Goal: Transaction & Acquisition: Obtain resource

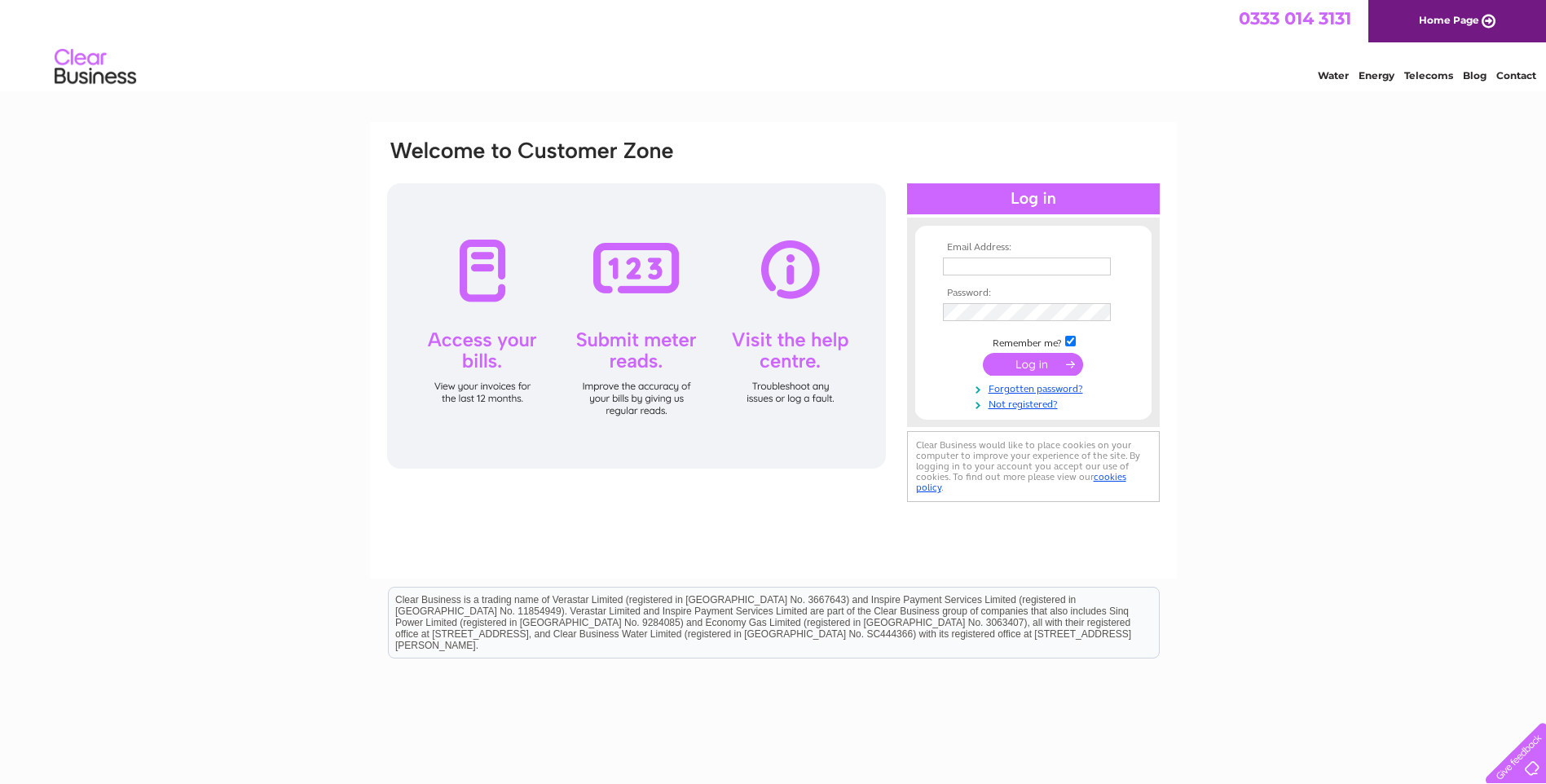
type input "info@nickalltrainingservices.co.uk"
click at [1019, 363] on input "submit" at bounding box center [1033, 365] width 100 height 23
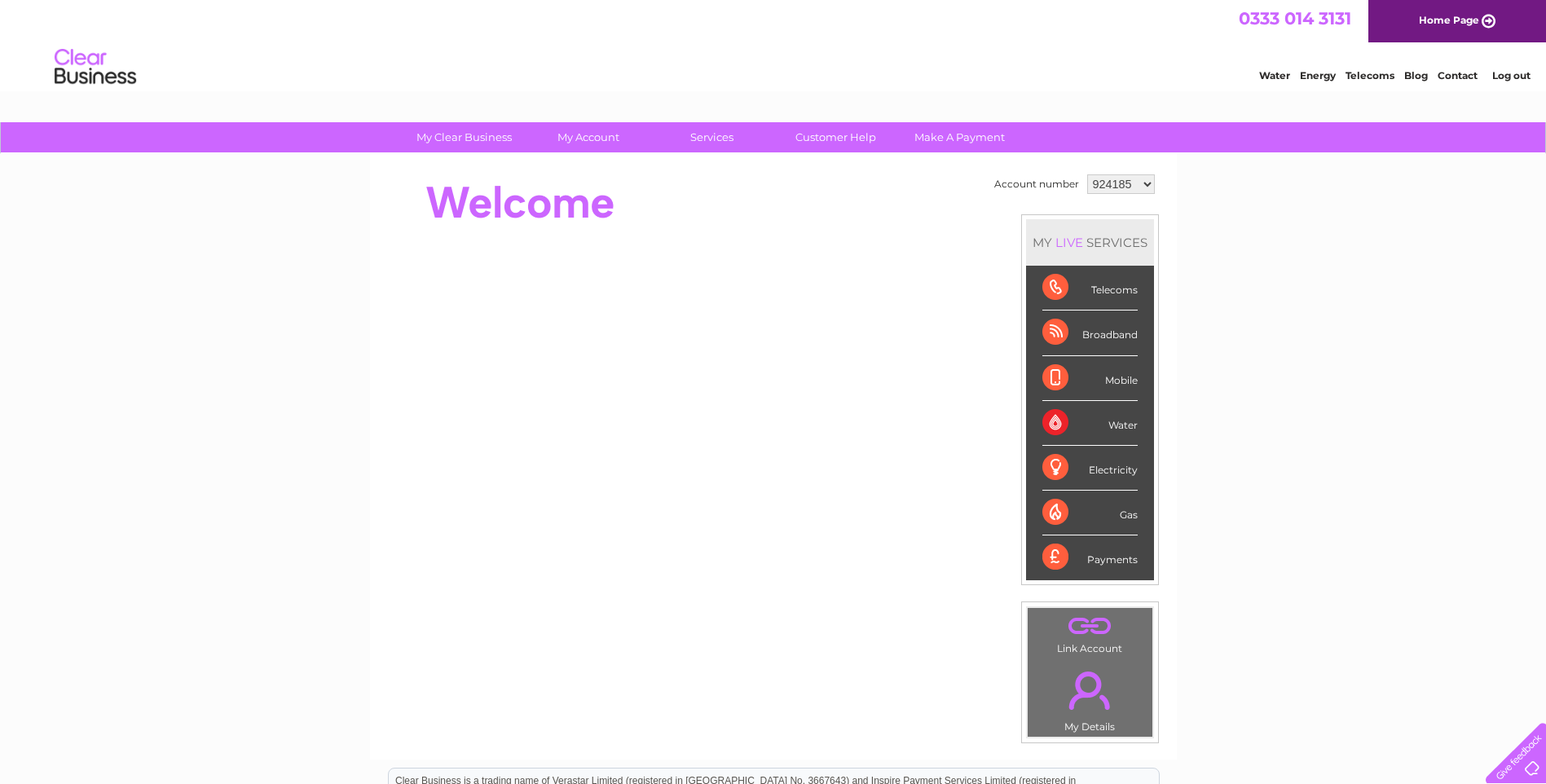
click at [1054, 284] on div "Telecoms" at bounding box center [1090, 288] width 95 height 44
click at [1108, 293] on div "Telecoms" at bounding box center [1090, 288] width 95 height 44
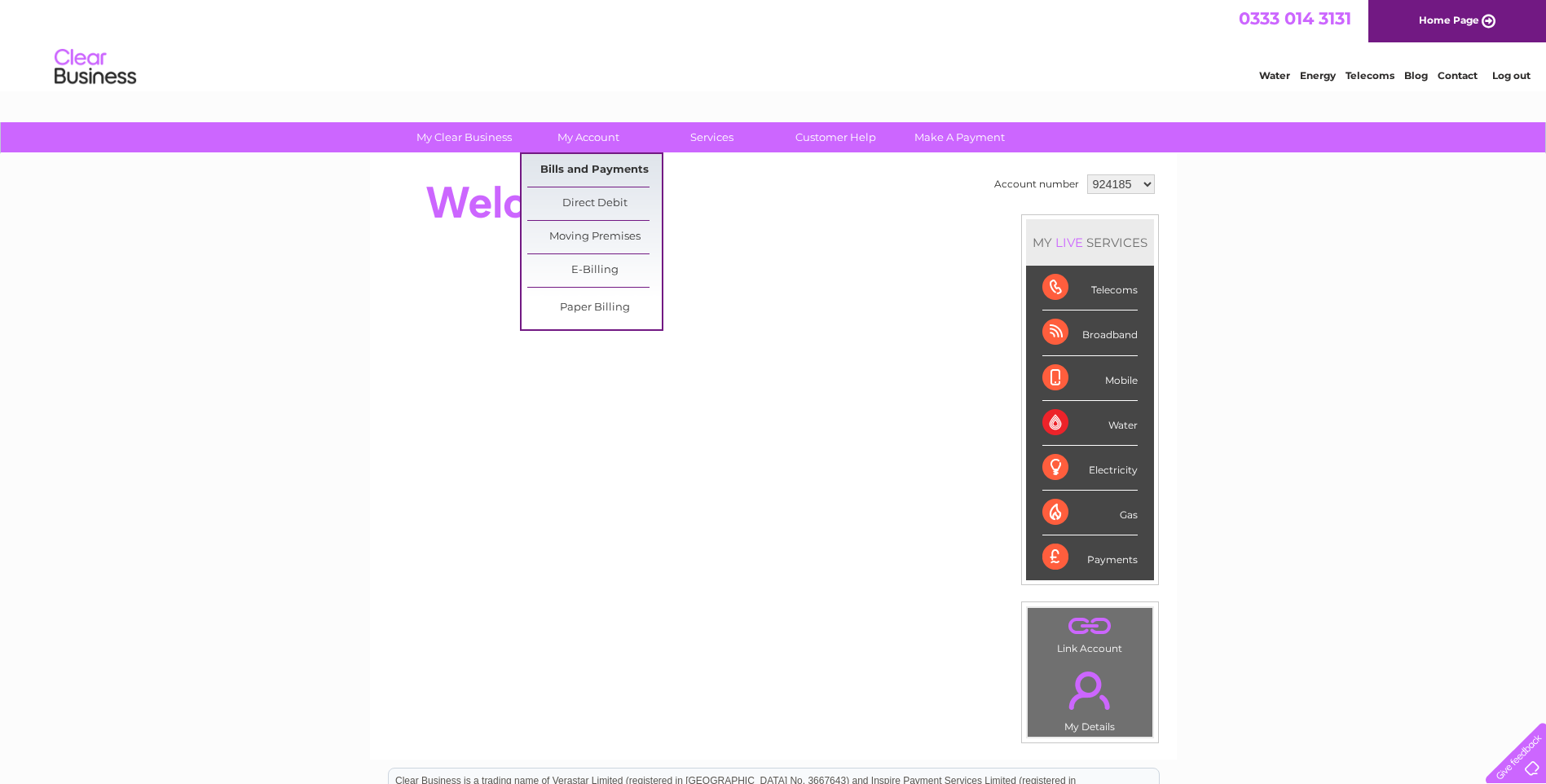
click at [589, 169] on link "Bills and Payments" at bounding box center [594, 171] width 134 height 33
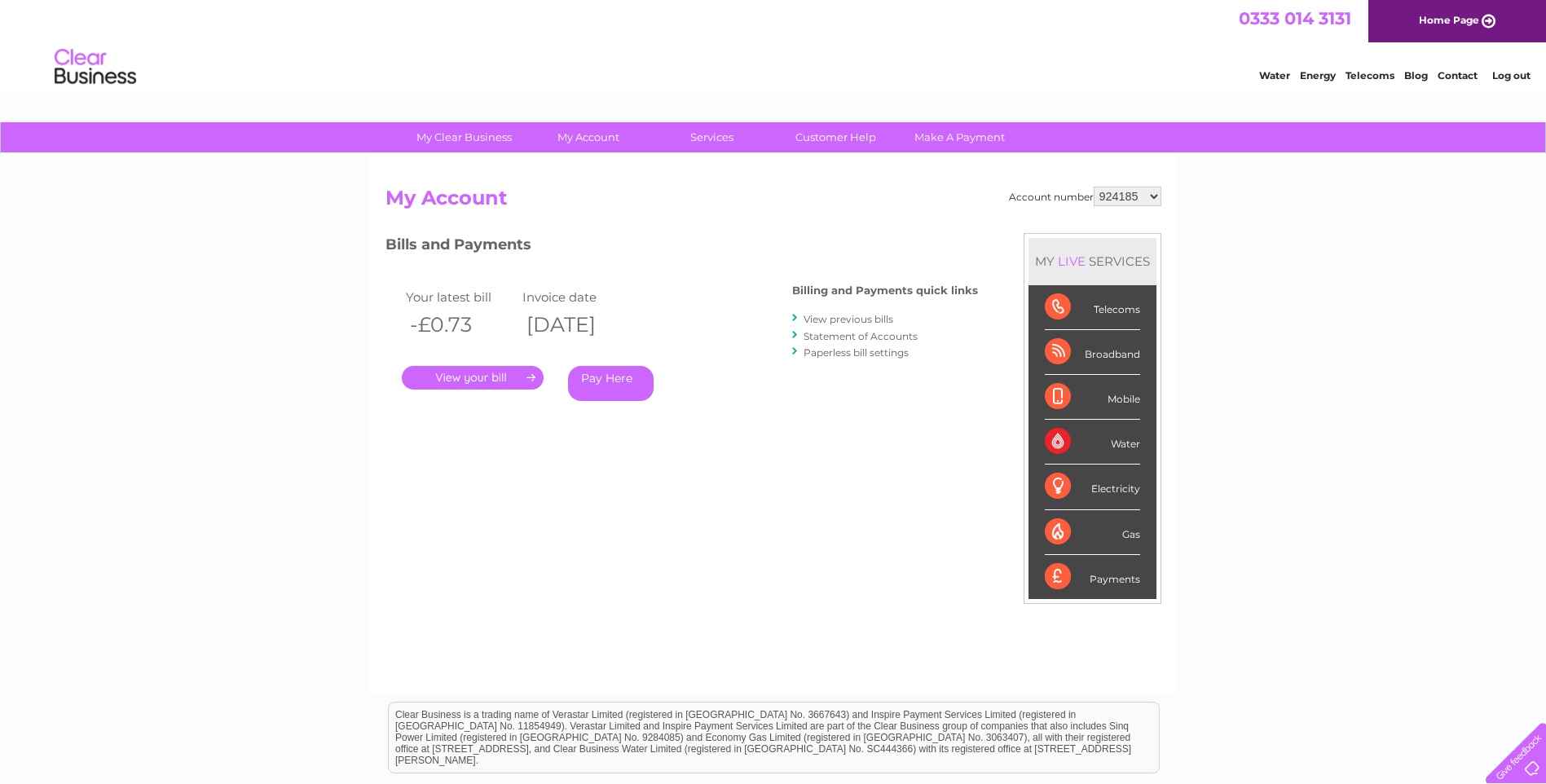
click at [1155, 192] on select "924185 1001772" at bounding box center [1127, 197] width 68 height 19
select select "1001772"
click at [1094, 187] on select "924185 1001772" at bounding box center [1127, 197] width 68 height 19
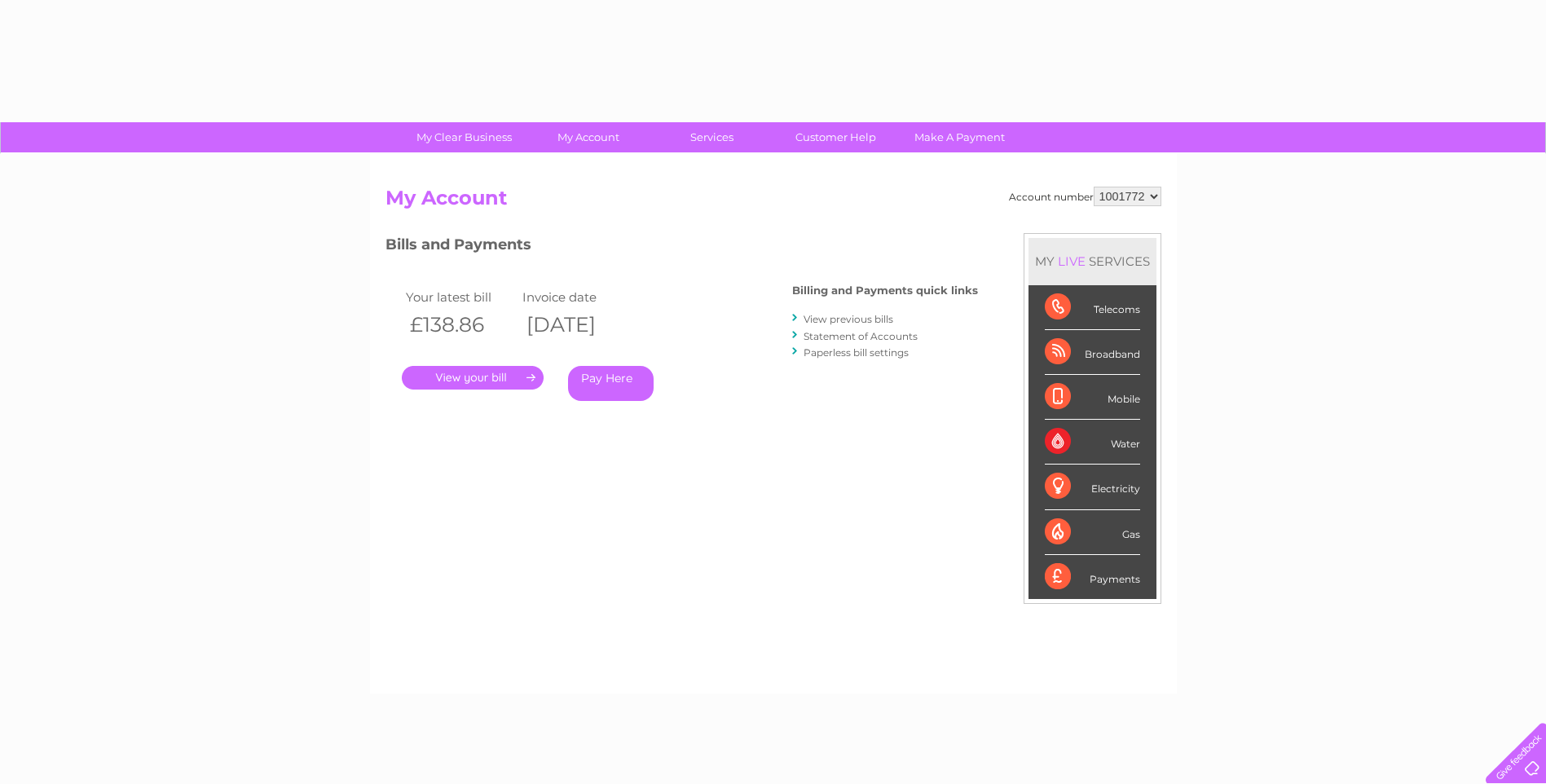
click at [507, 370] on link "." at bounding box center [473, 378] width 142 height 24
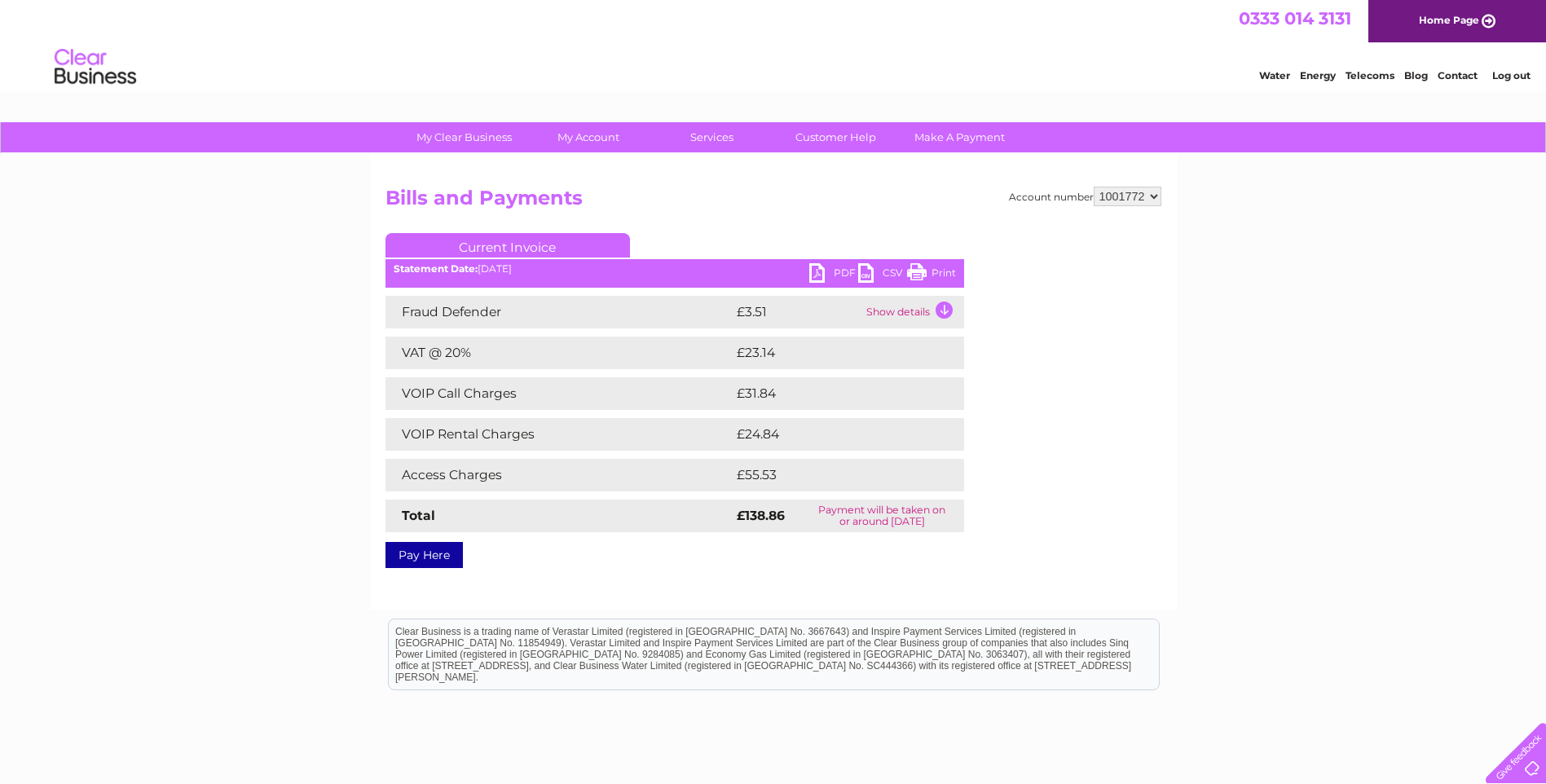
click at [729, 193] on h2 "Bills and Payments" at bounding box center [773, 203] width 776 height 31
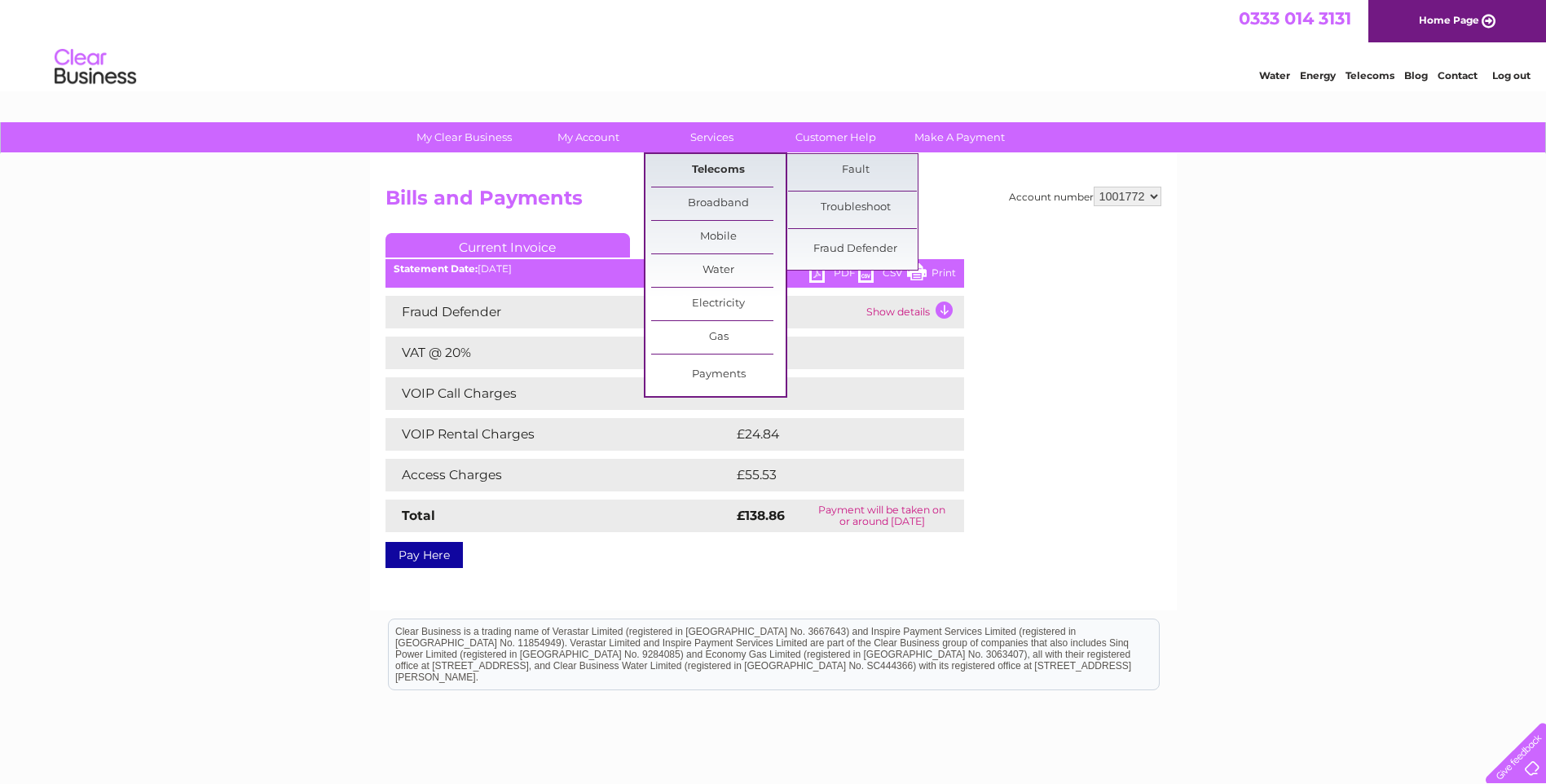
click at [703, 171] on link "Telecoms" at bounding box center [718, 171] width 134 height 33
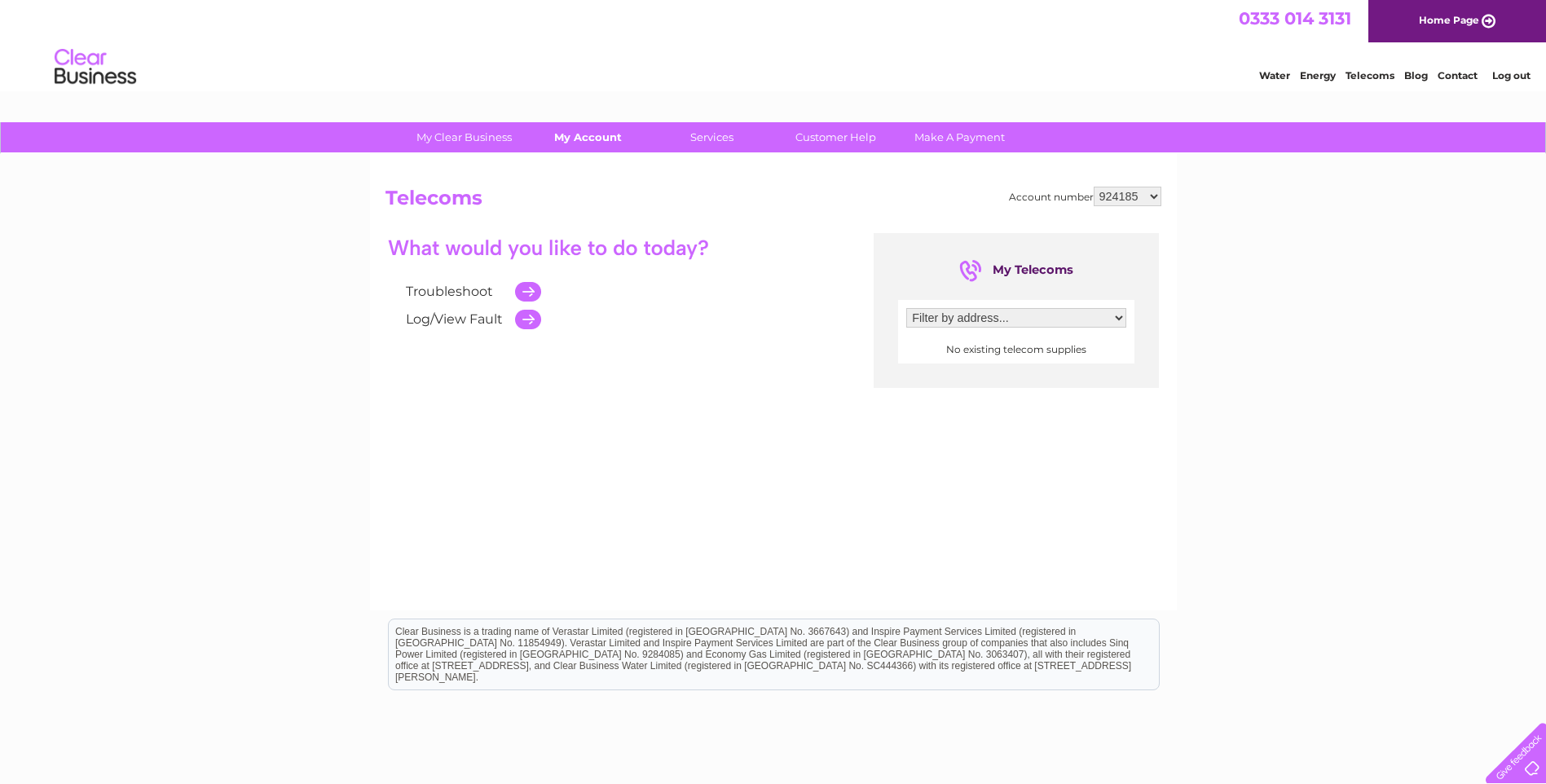
click at [589, 136] on link "My Account" at bounding box center [587, 137] width 134 height 30
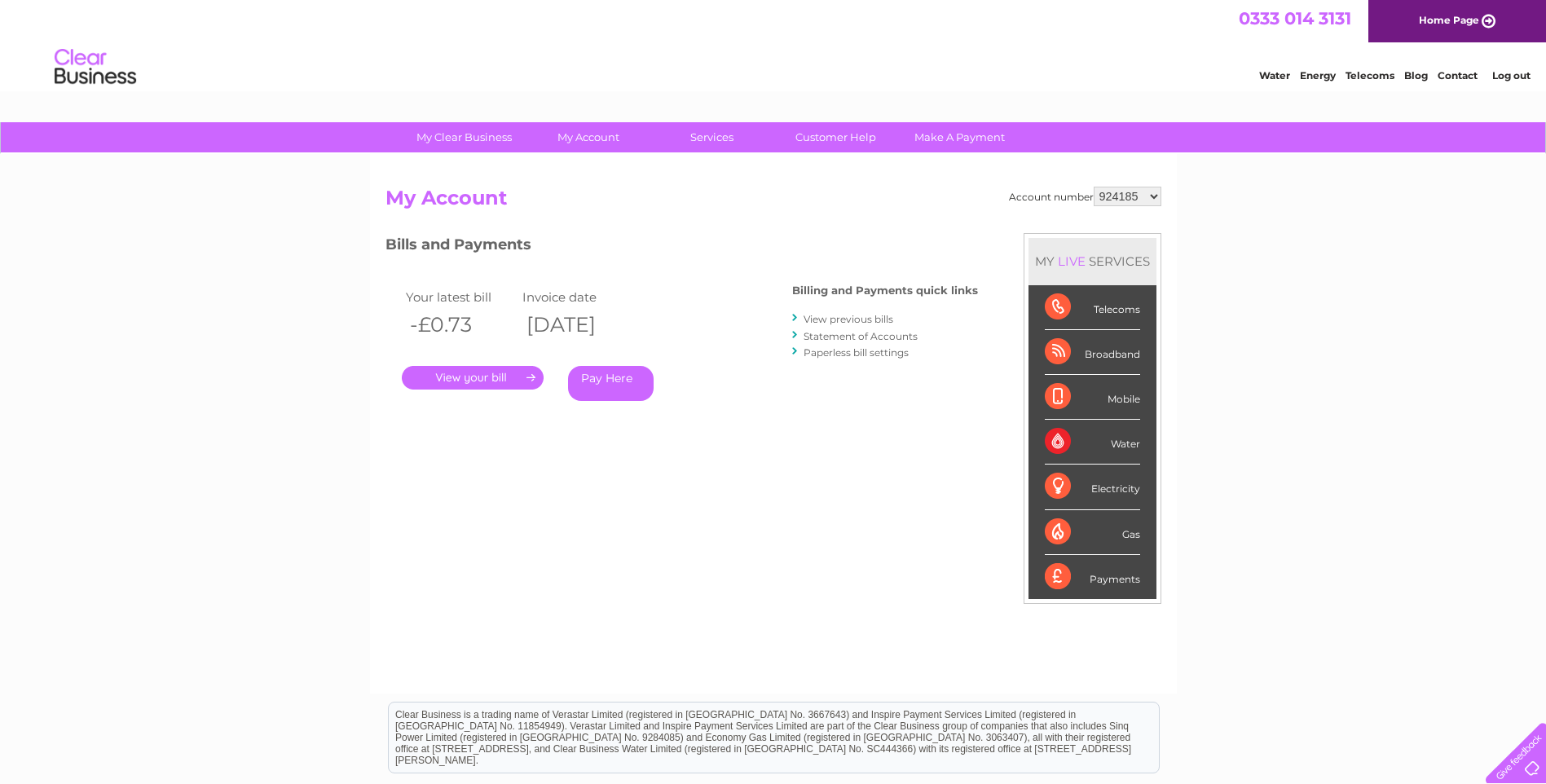
click at [1155, 196] on select "924185 1001772" at bounding box center [1127, 197] width 68 height 19
select select "1001772"
click at [1094, 187] on select "924185 1001772" at bounding box center [1127, 197] width 68 height 19
click at [865, 319] on link "View previous bills" at bounding box center [848, 319] width 90 height 13
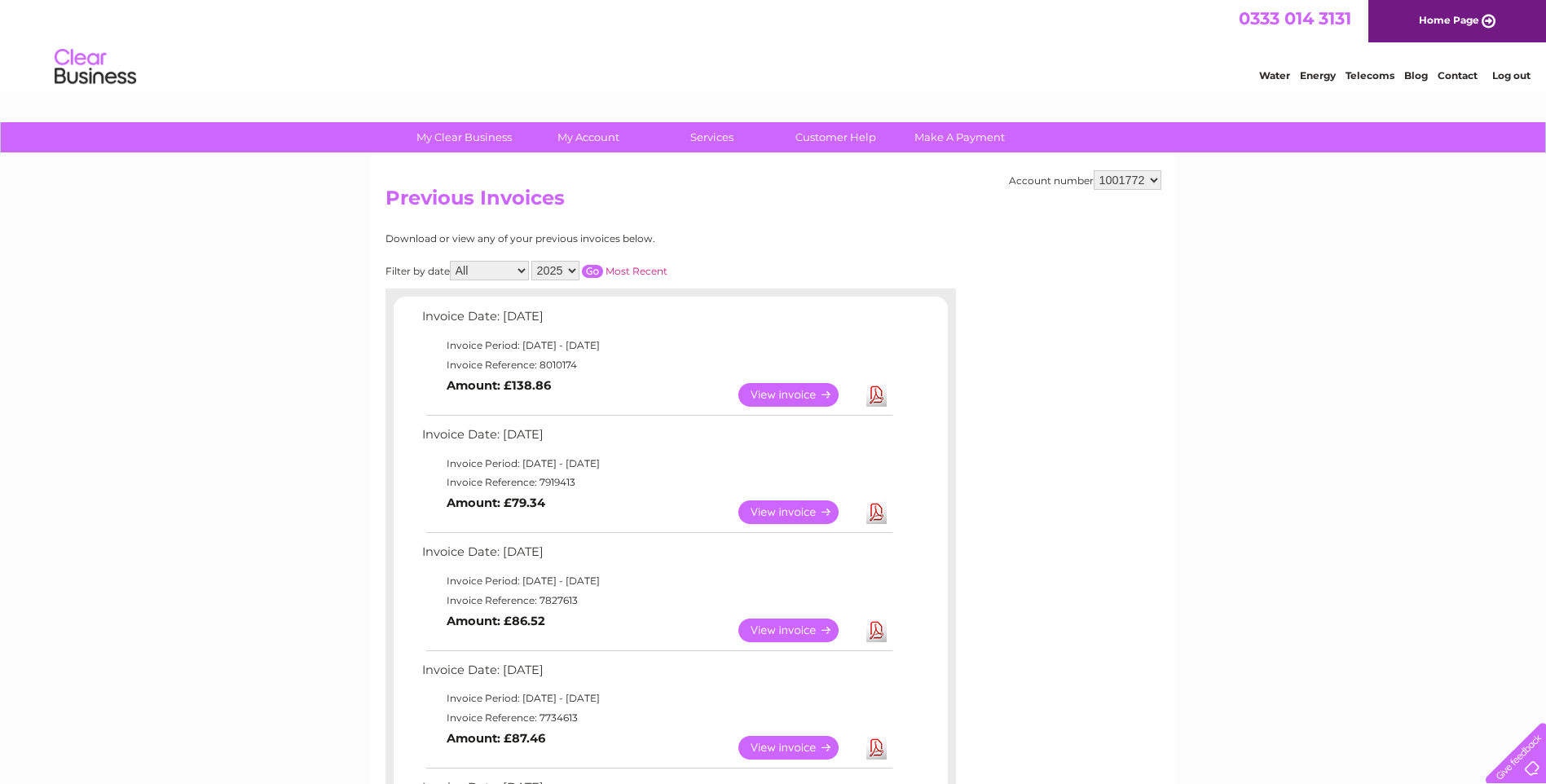
click at [876, 509] on link "Download" at bounding box center [876, 512] width 20 height 24
click at [794, 394] on link "View" at bounding box center [799, 394] width 120 height 24
